Goal: Task Accomplishment & Management: Complete application form

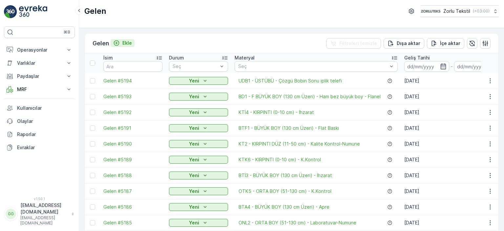
click at [127, 43] on p "Ekle" at bounding box center [127, 43] width 10 height 7
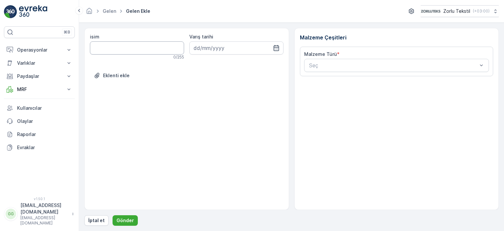
click at [134, 45] on input "isim" at bounding box center [137, 47] width 94 height 13
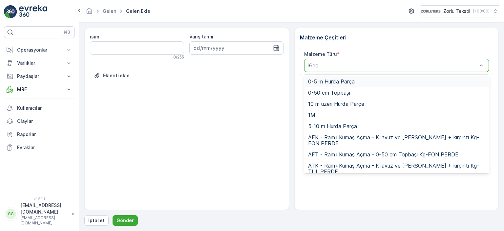
type input "katlama"
click at [356, 63] on div "katlama" at bounding box center [394, 65] width 170 height 6
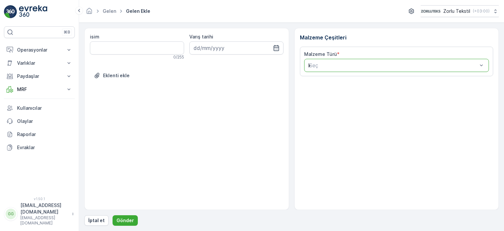
type input "kat"
click at [348, 67] on div "kat" at bounding box center [394, 65] width 170 height 6
click at [331, 61] on p "Seç" at bounding box center [393, 65] width 169 height 8
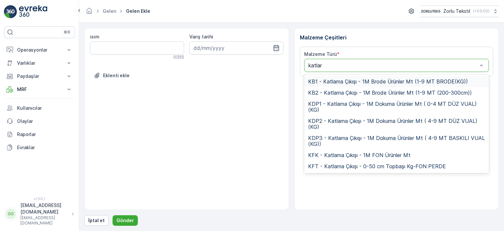
type input "katlama"
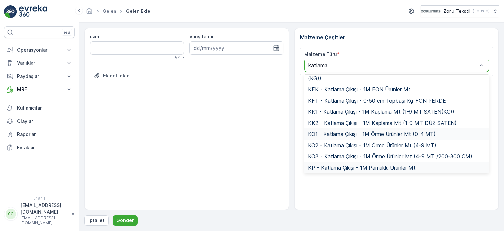
scroll to position [89, 0]
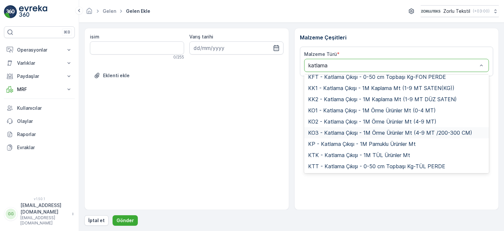
drag, startPoint x: 487, startPoint y: 143, endPoint x: 485, endPoint y: 130, distance: 13.0
click at [485, 130] on div "KB1 - Katlama Çıkışı - 1M Brode Ürünler Mt (1-9 MT BRODE(KG)) KB2 - Katlama Çık…" at bounding box center [396, 124] width 185 height 98
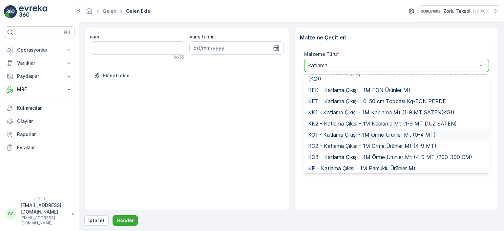
scroll to position [56, 0]
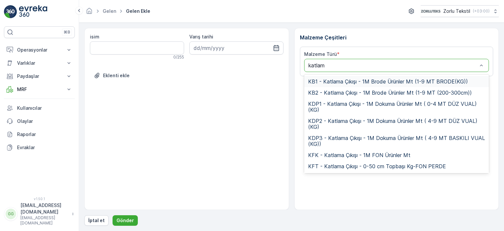
type input "katlama"
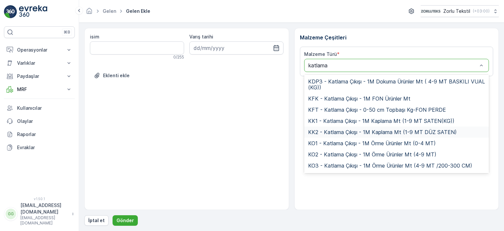
drag, startPoint x: 486, startPoint y: 119, endPoint x: 487, endPoint y: 132, distance: 13.1
click at [487, 132] on div "KB1 - Katlama Çıkışı - 1M Brode Ürünler Mt (1-9 MT BRODE(KG)) KB2 - Katlama Çık…" at bounding box center [396, 124] width 185 height 98
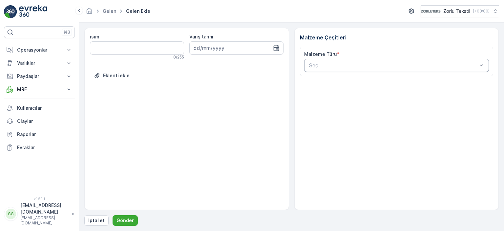
drag, startPoint x: 490, startPoint y: 130, endPoint x: 454, endPoint y: 115, distance: 39.3
click at [487, 136] on div "Malzeme Çeşitleri Malzeme Türü * Seç" at bounding box center [396, 119] width 205 height 182
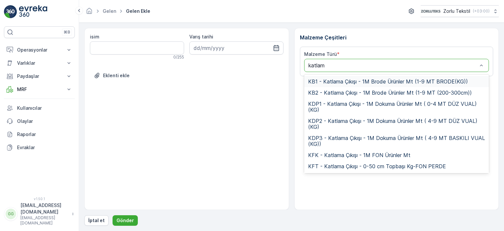
type input "katlama"
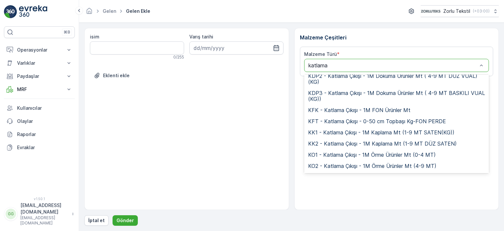
scroll to position [88, 0]
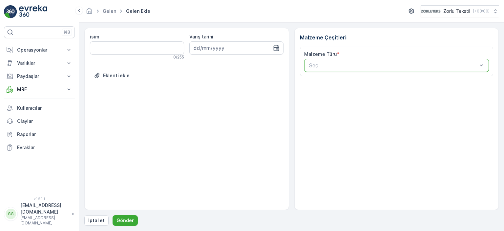
click at [333, 66] on div at bounding box center [394, 65] width 170 height 6
